Goal: Information Seeking & Learning: Learn about a topic

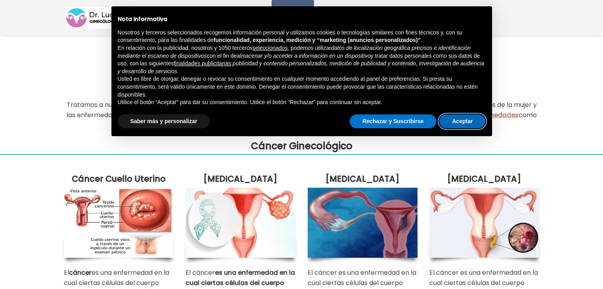
click at [471, 120] on button "Aceptar" at bounding box center [462, 122] width 46 height 14
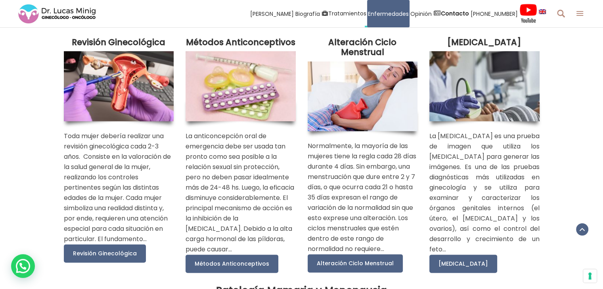
scroll to position [957, 0]
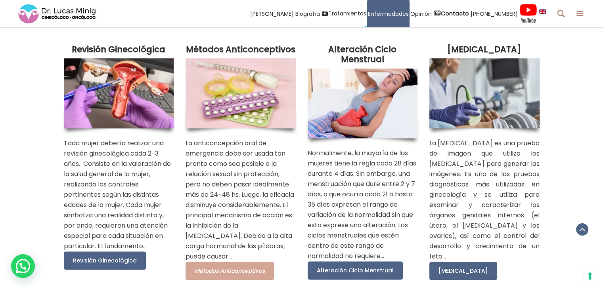
click at [233, 280] on link "Métodos Anticonceptivos" at bounding box center [229, 271] width 88 height 18
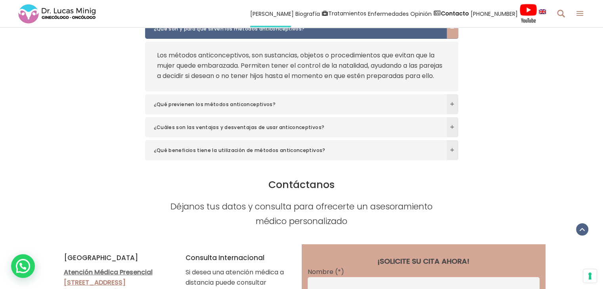
scroll to position [2722, 0]
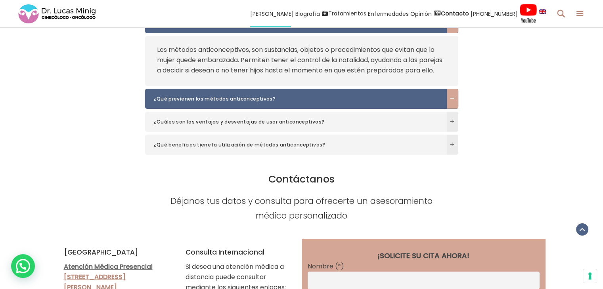
click at [314, 103] on span "¿Qué previenen los métodos anticonceptivos?" at bounding box center [294, 99] width 280 height 8
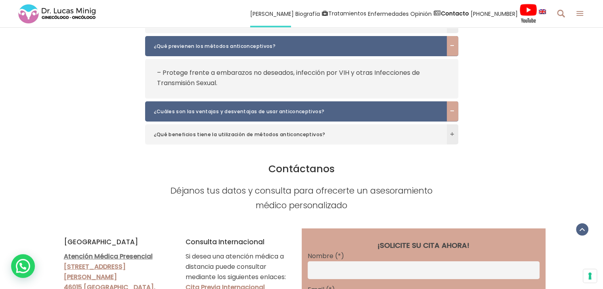
click at [314, 116] on h6 "¿Cuáles son las ventajas y desventajas de usar anticonceptivos?" at bounding box center [301, 111] width 313 height 20
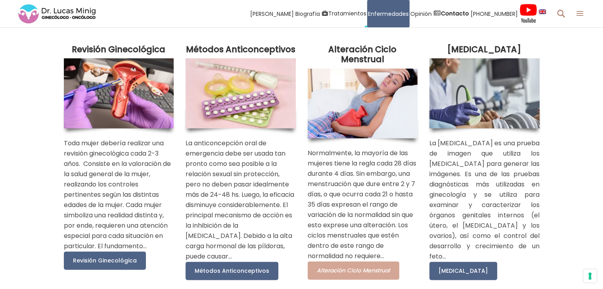
click at [364, 275] on span "Alteración Ciclo Menstrual" at bounding box center [353, 271] width 73 height 8
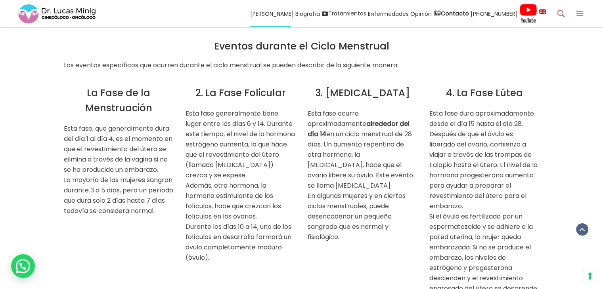
scroll to position [782, 0]
